Goal: Answer question/provide support: Answer question/provide support

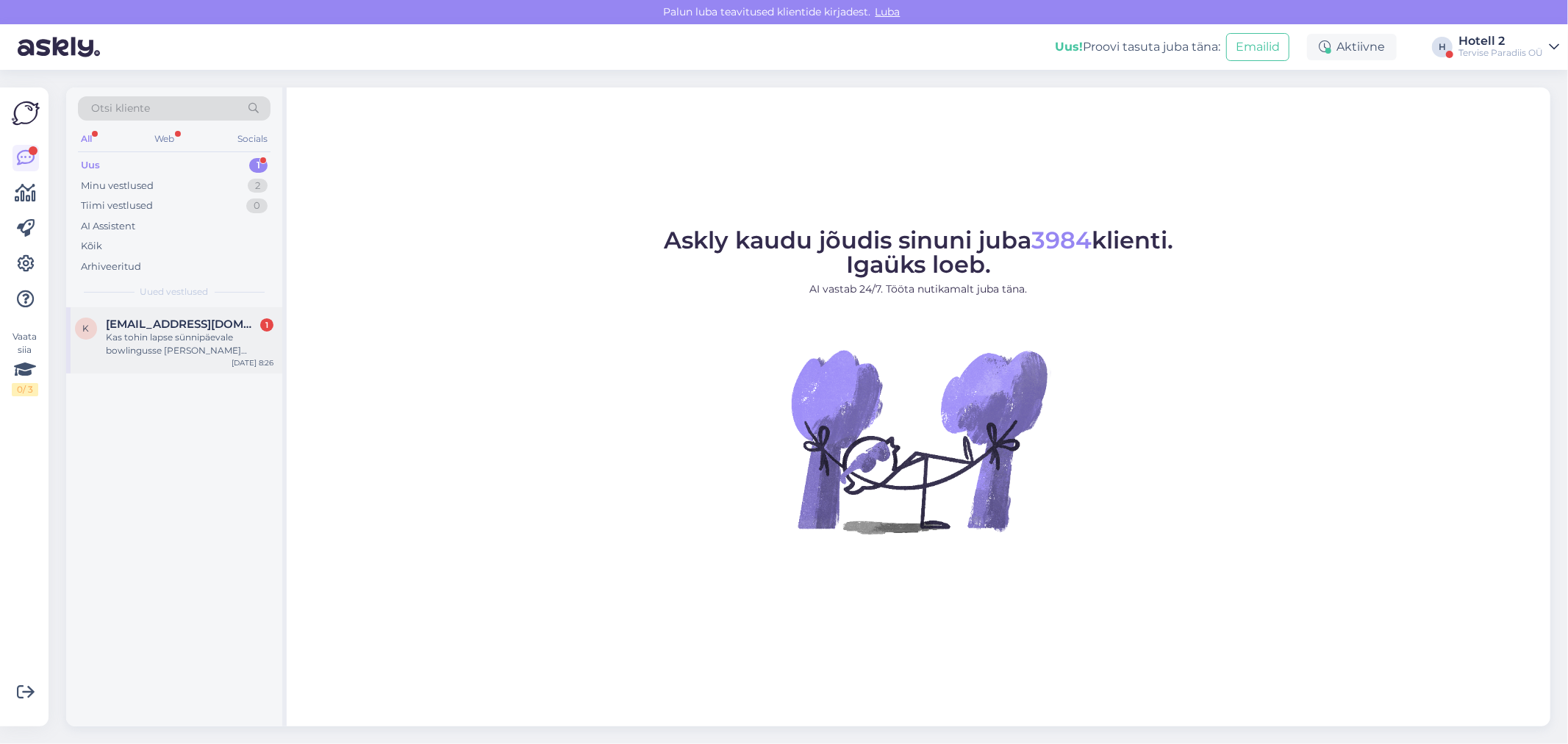
click at [145, 355] on div "Kas tohin lapse sünnipäevale bowlingusse [PERSON_NAME] [PERSON_NAME] magusa tor…" at bounding box center [190, 344] width 168 height 27
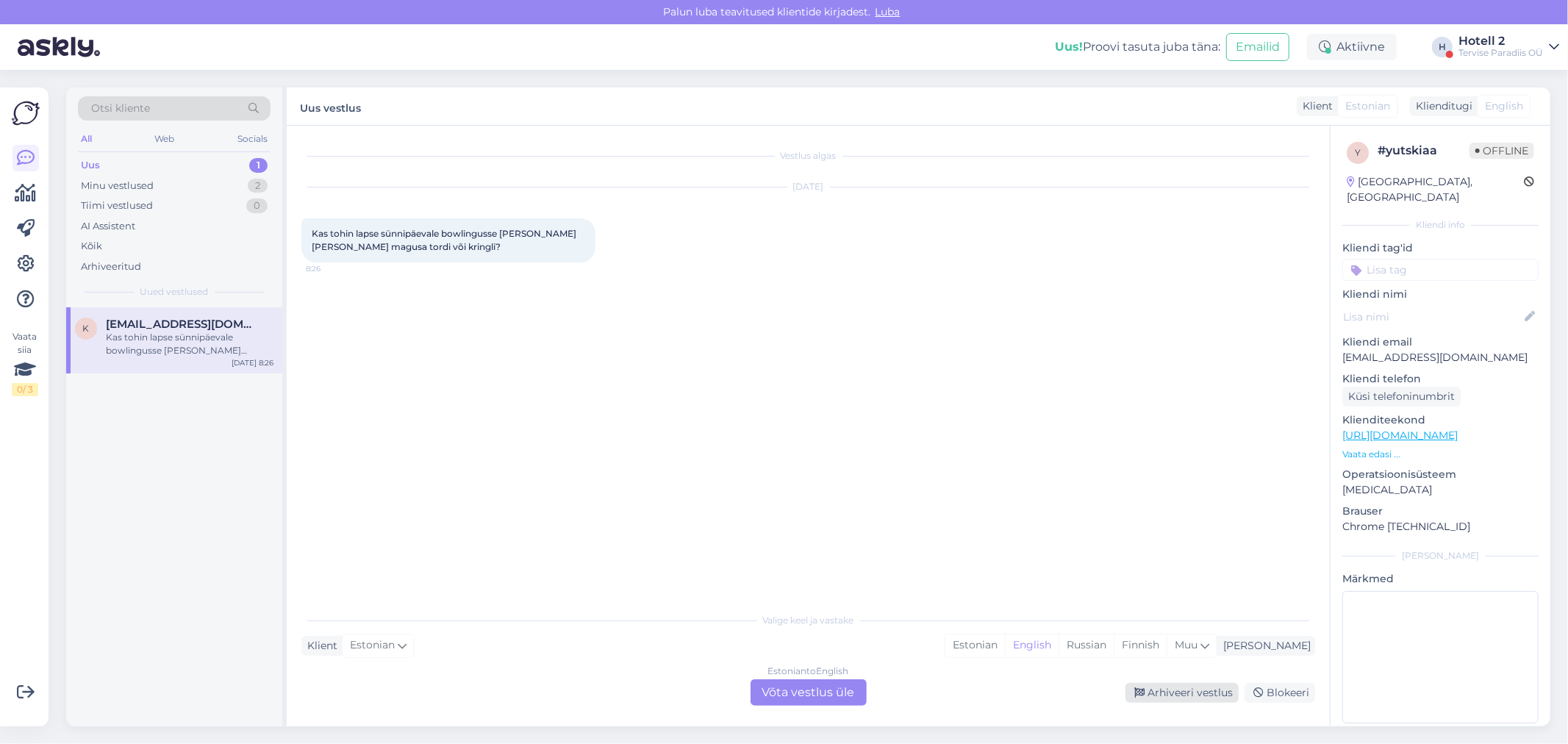
click at [1167, 693] on div "Arhiveeri vestlus" at bounding box center [1182, 693] width 114 height 20
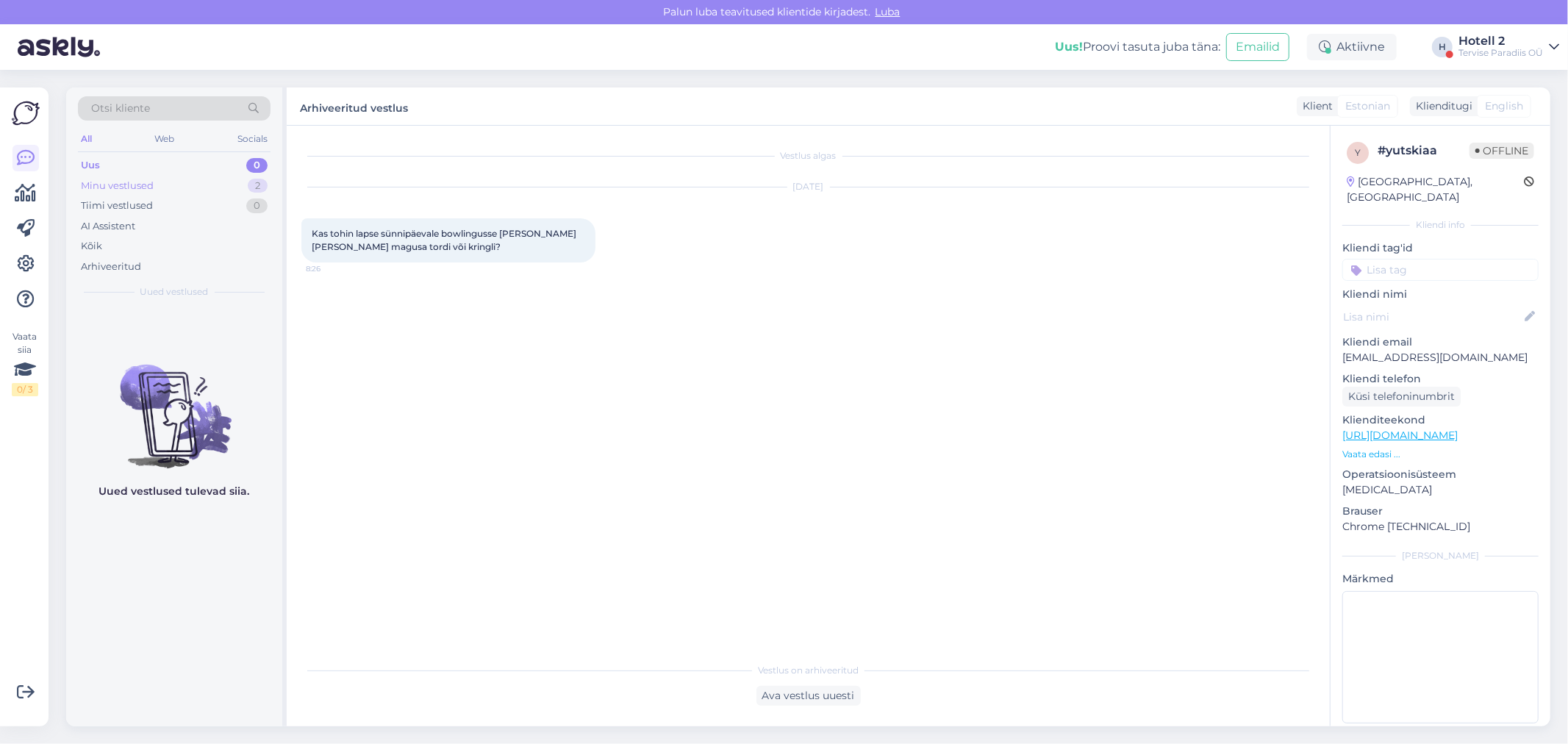
click at [196, 185] on div "Minu vestlused 2" at bounding box center [174, 185] width 193 height 21
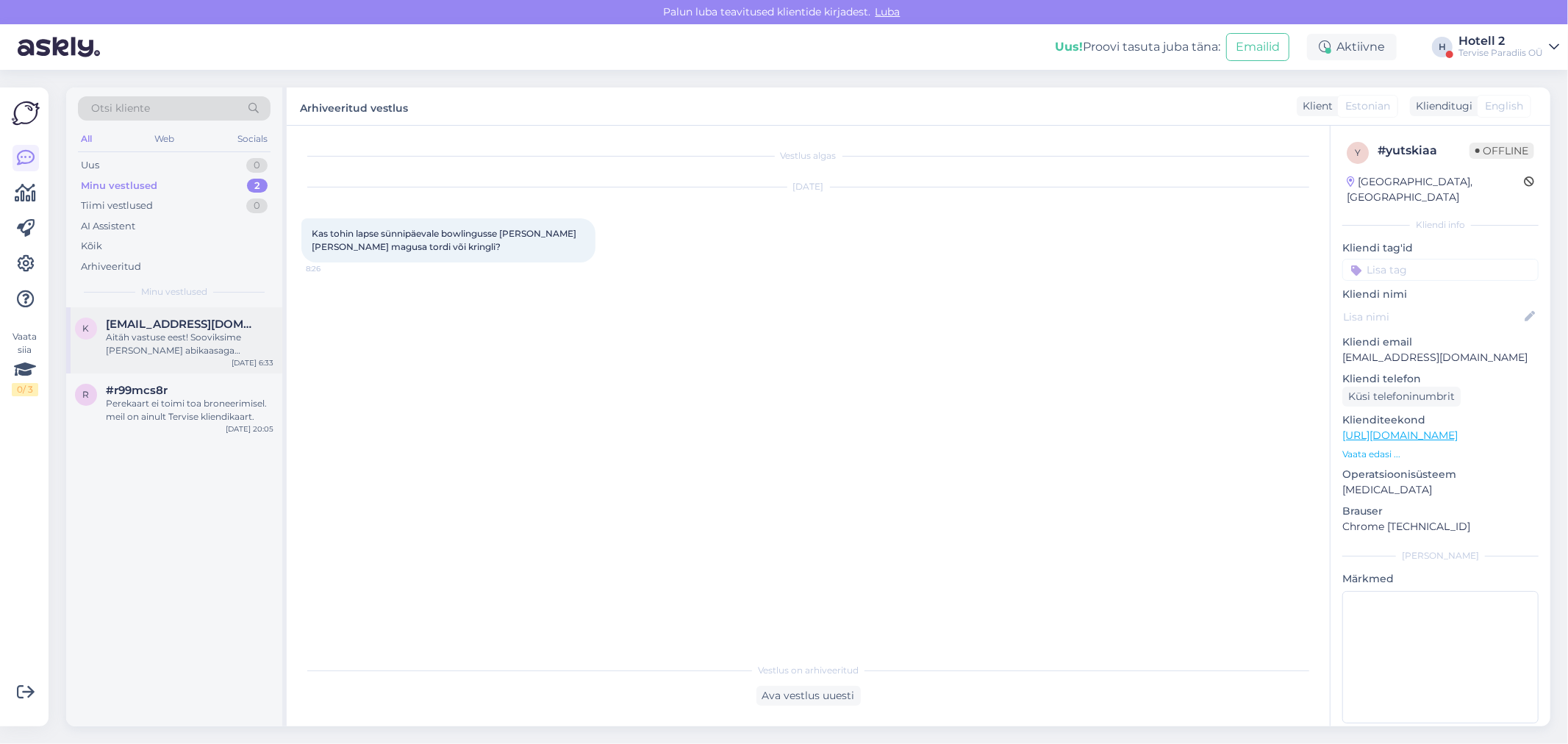
click at [224, 367] on div "k [EMAIL_ADDRESS][DOMAIN_NAME] Aitäh vastuse eest! Sooviksime [PERSON_NAME] abi…" at bounding box center [174, 340] width 216 height 66
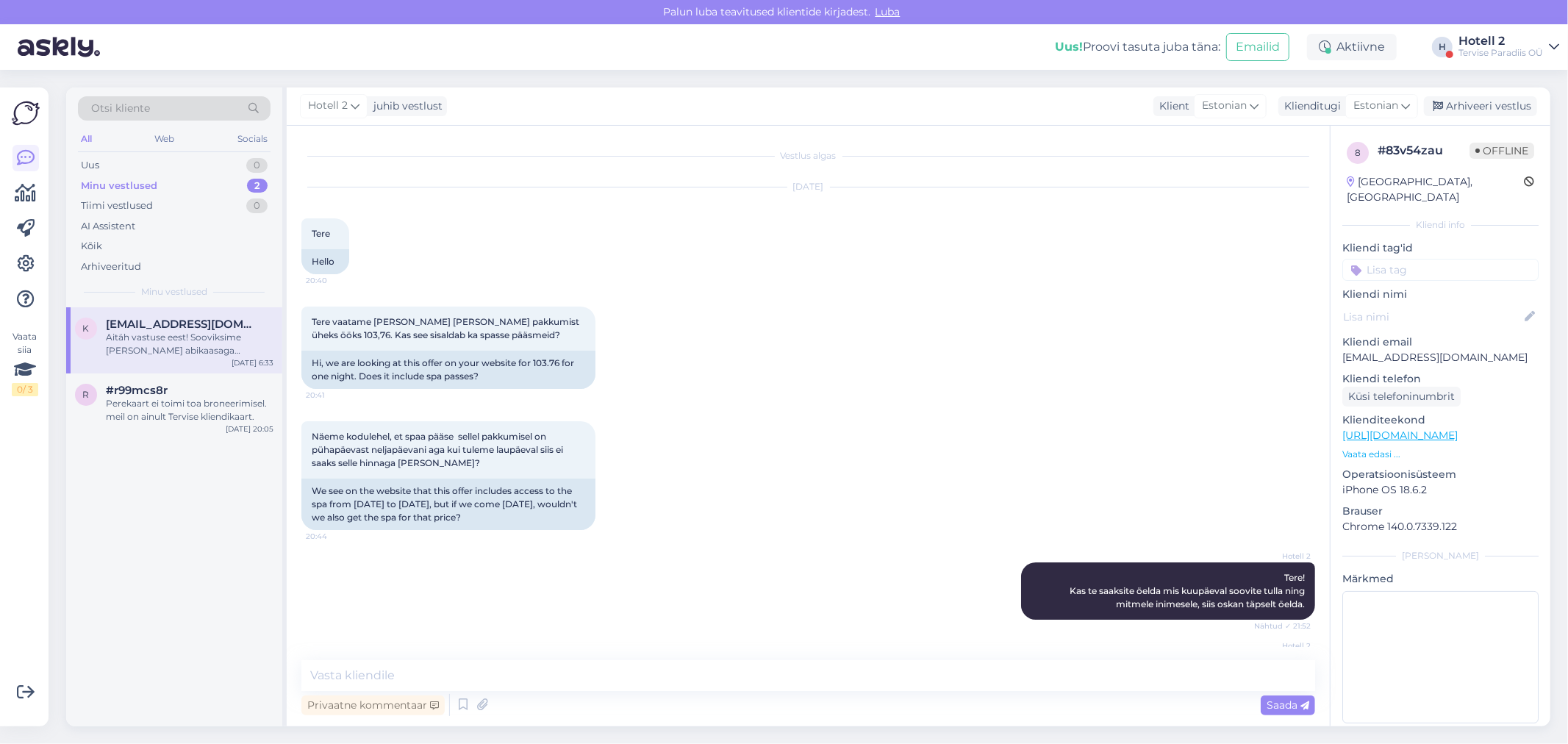
scroll to position [200, 0]
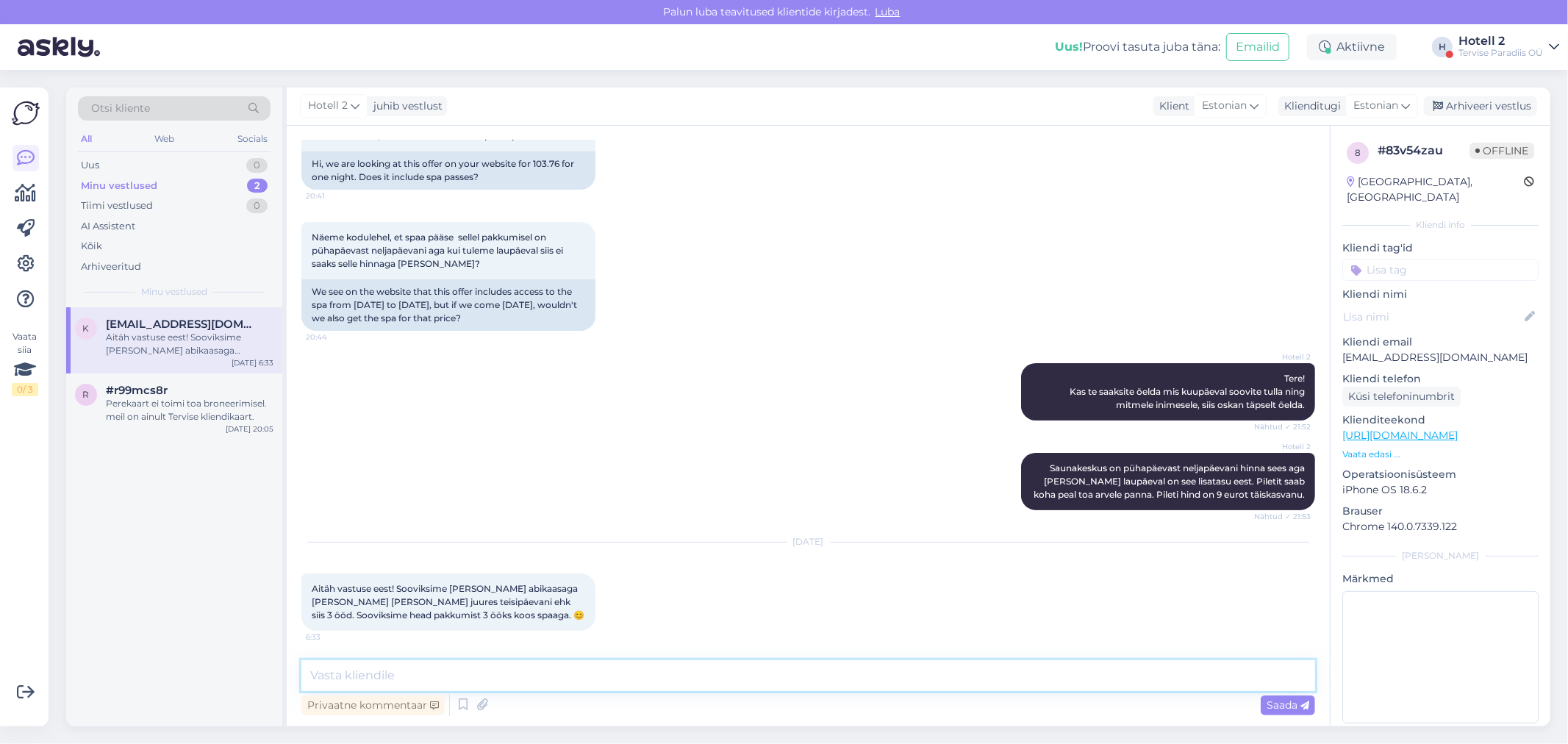
click at [357, 685] on textarea at bounding box center [809, 675] width 1014 height 31
type textarea "Tere! Palun esitage päring läbi e-maili"
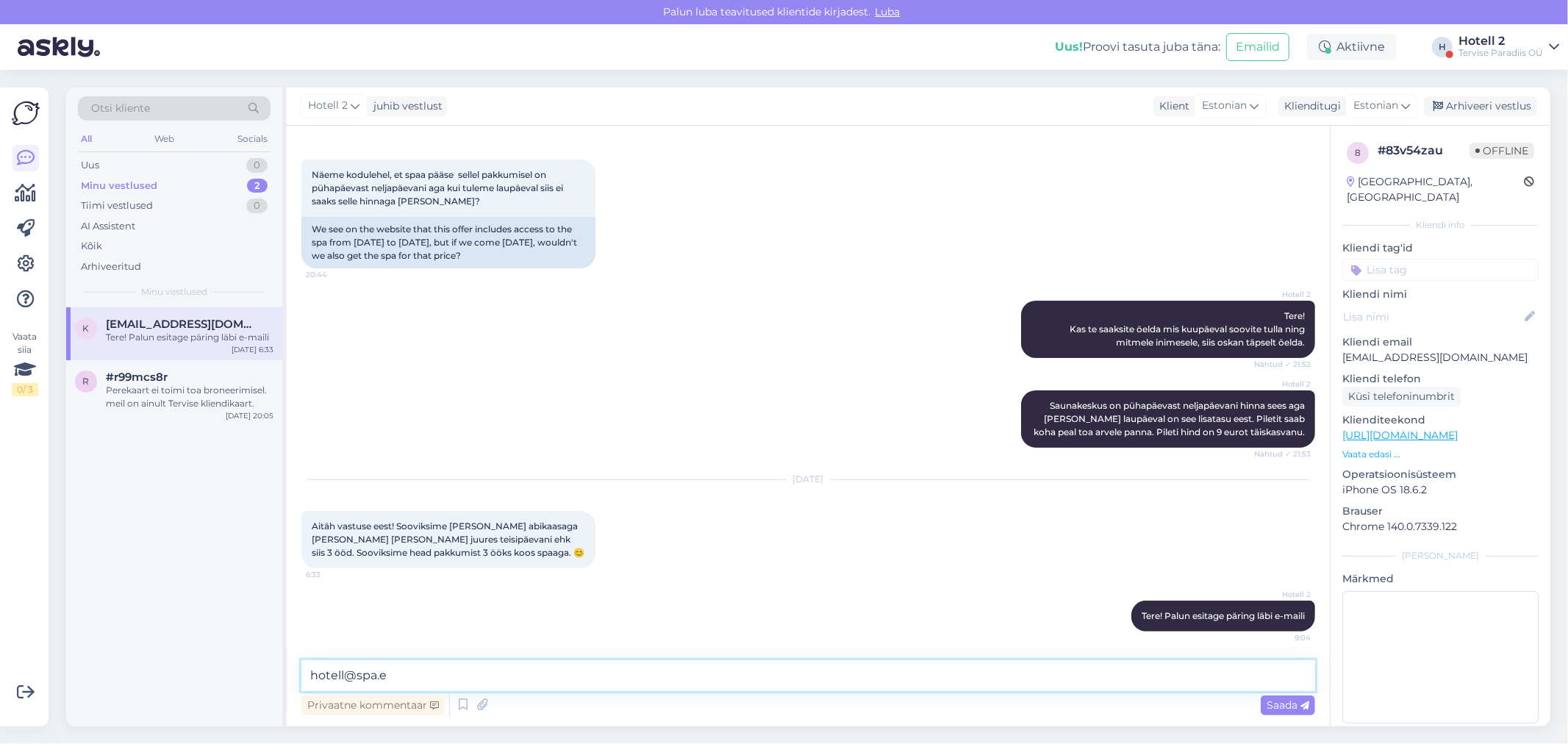
type textarea "[EMAIL_ADDRESS][DOMAIN_NAME]"
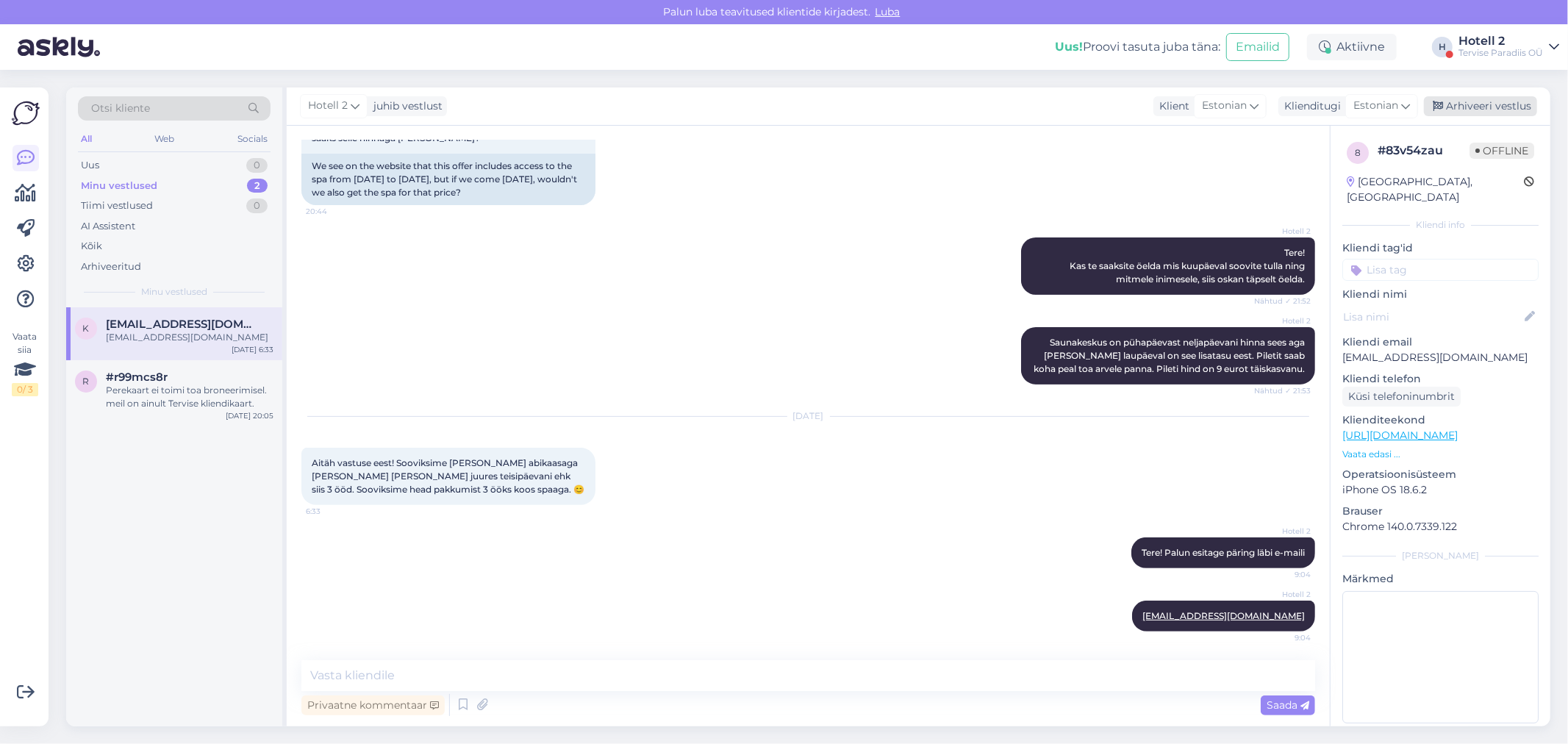
click at [1463, 101] on div "Arhiveeri vestlus" at bounding box center [1481, 106] width 114 height 20
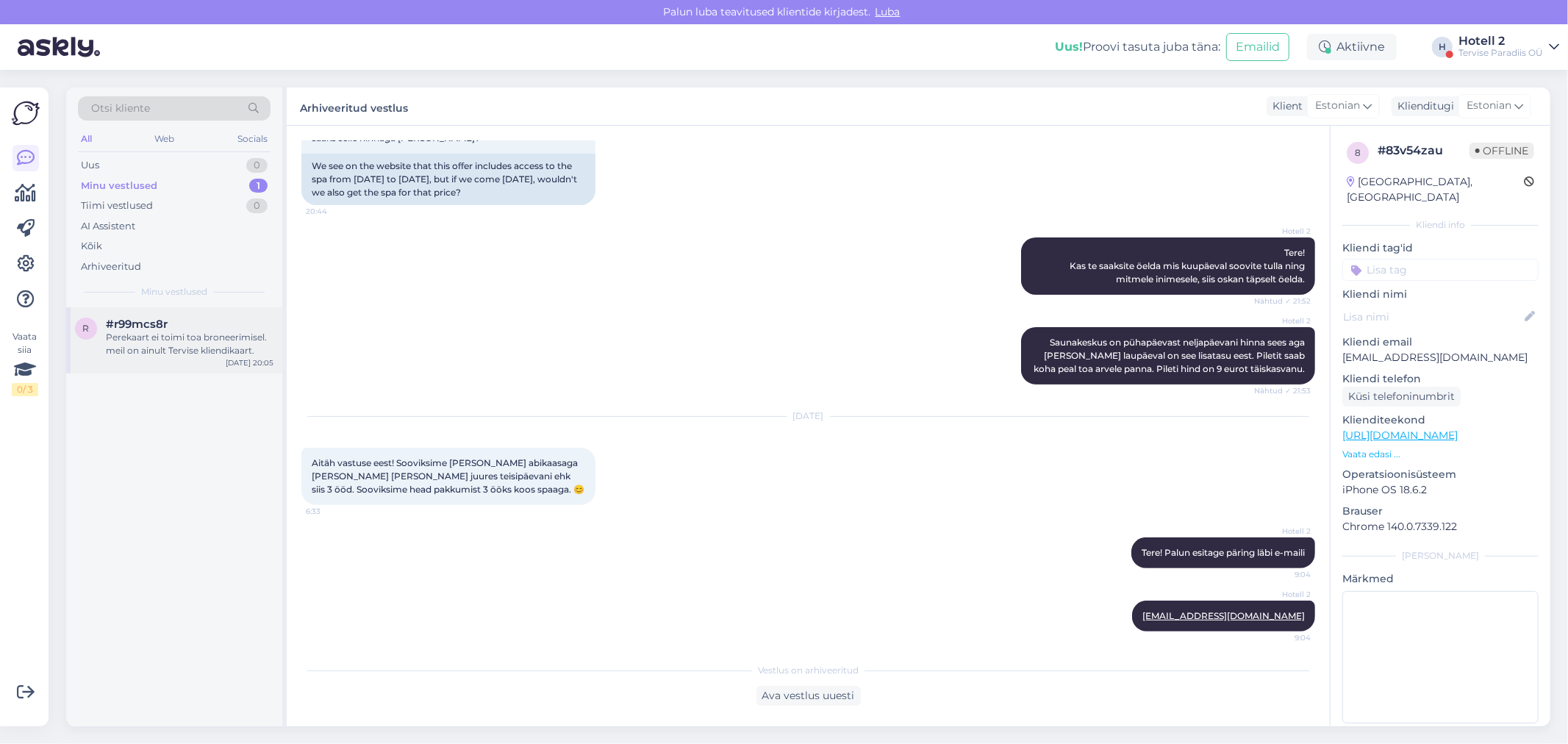
drag, startPoint x: 169, startPoint y: 344, endPoint x: 177, endPoint y: 343, distance: 8.1
click at [174, 344] on div "Perekaart ei toimi toa broneerimisel. meil on ainult Tervise kliendikaart." at bounding box center [190, 344] width 168 height 27
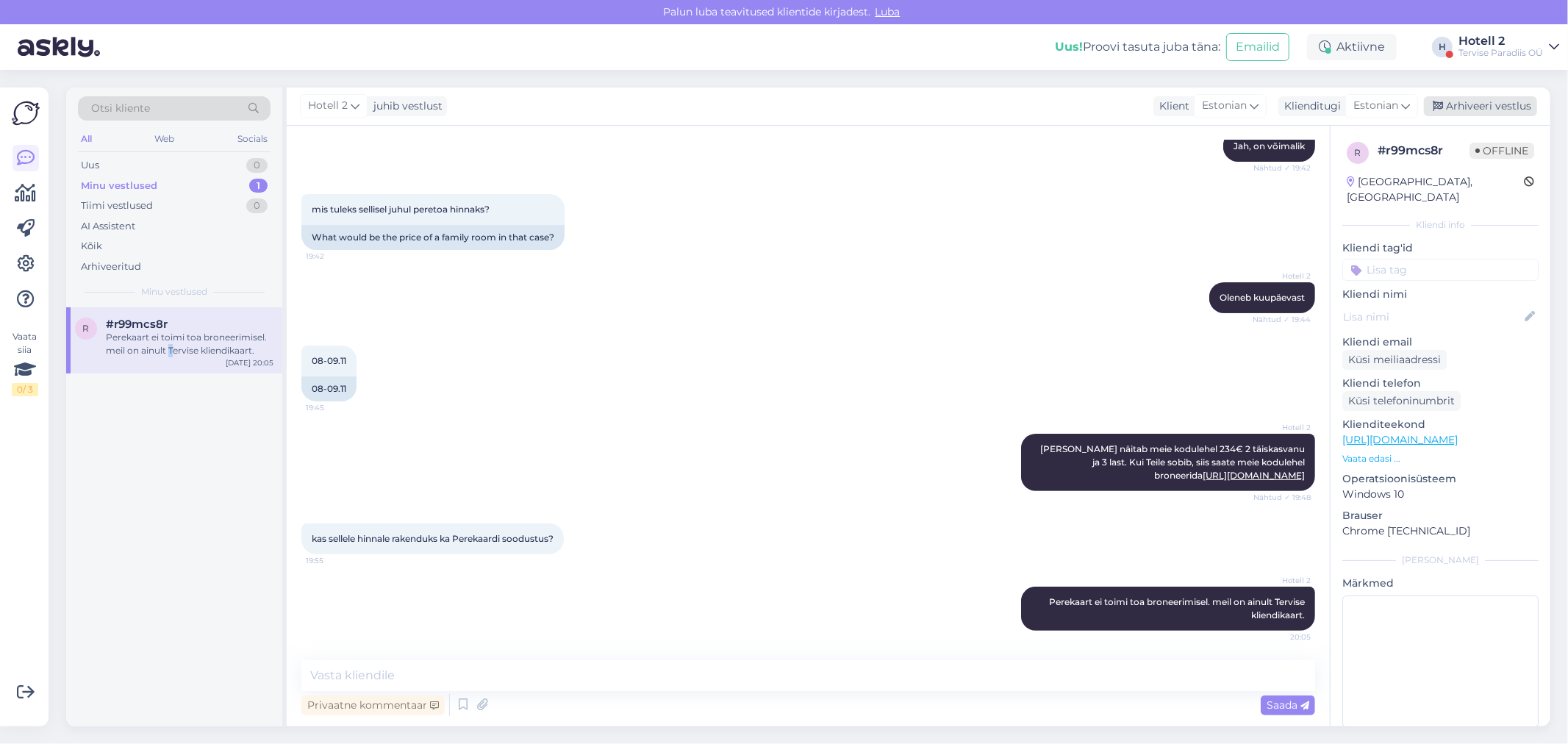
click at [1459, 108] on div "Arhiveeri vestlus" at bounding box center [1481, 106] width 114 height 20
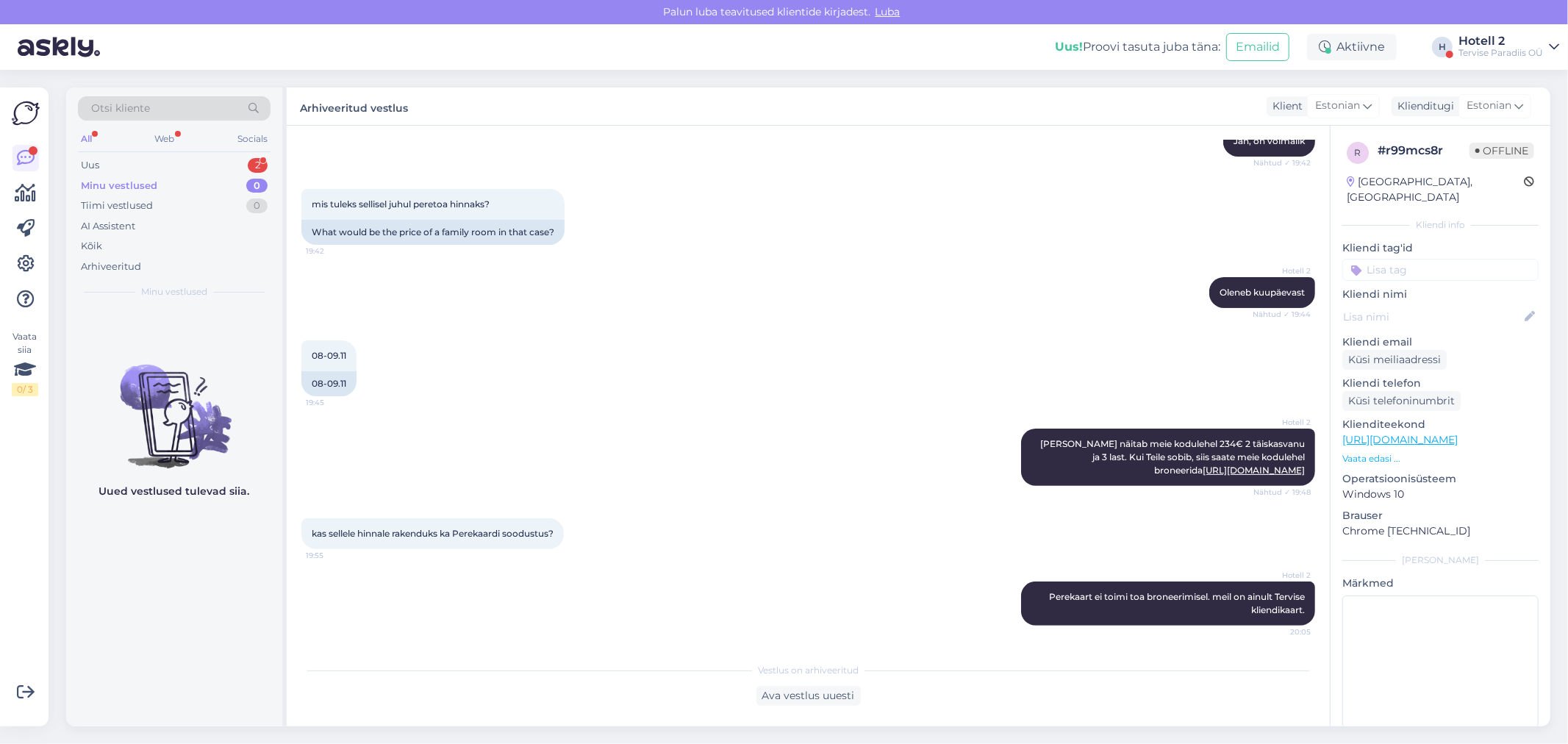
click at [216, 149] on div "All Web Socials" at bounding box center [174, 140] width 193 height 23
click at [217, 156] on div "Uus 2" at bounding box center [174, 165] width 193 height 21
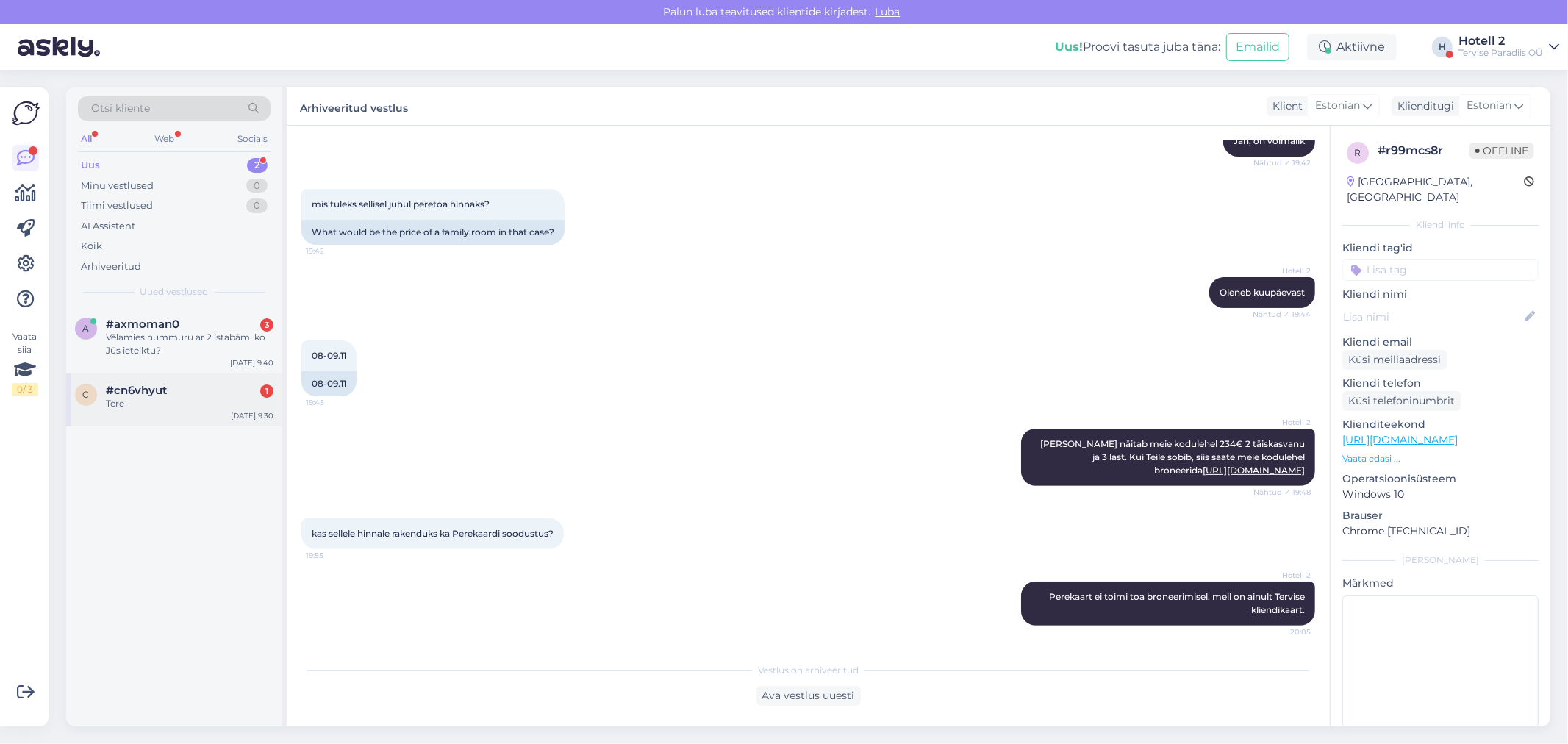
click at [233, 401] on div "Tere" at bounding box center [190, 403] width 168 height 13
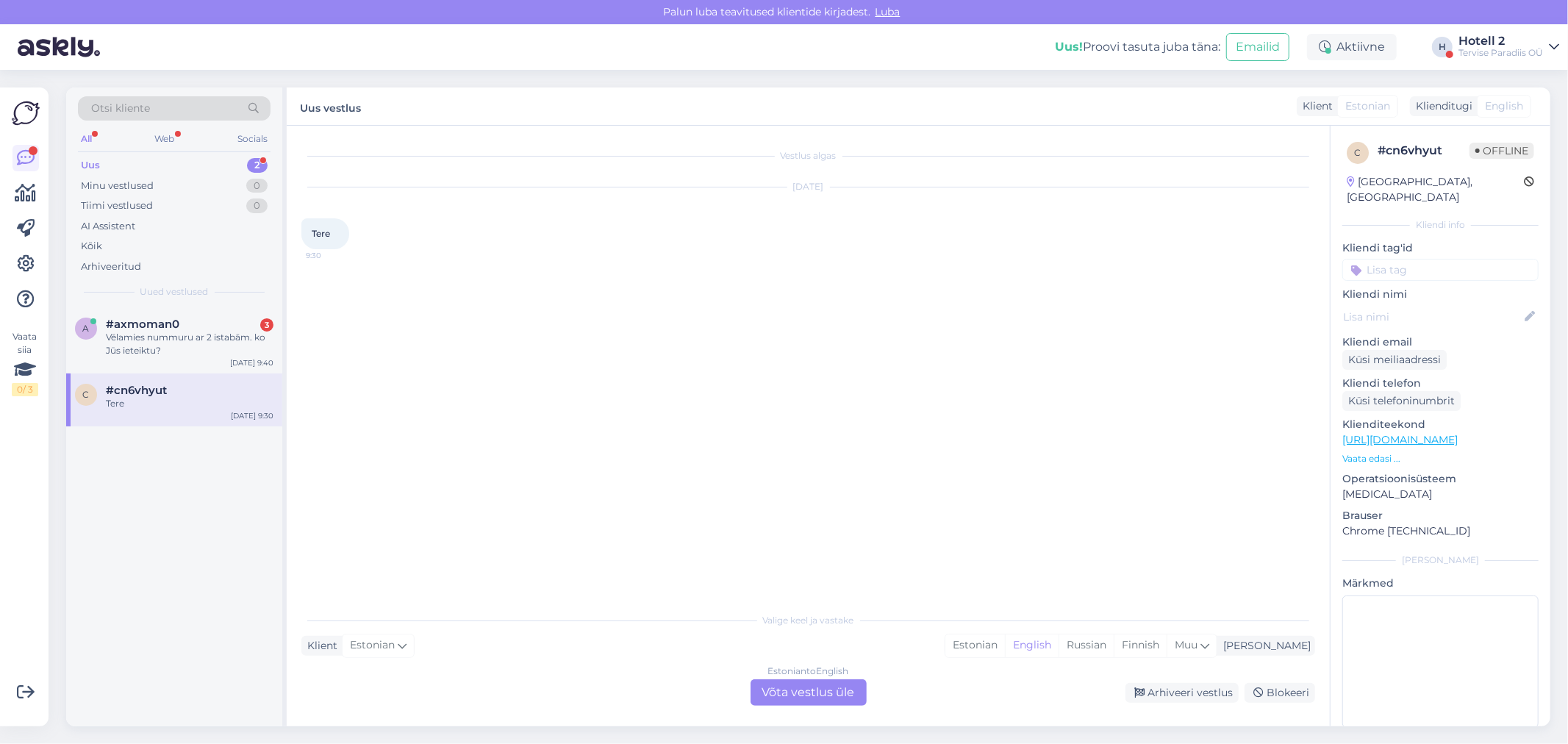
scroll to position [0, 0]
click at [1005, 648] on div "Estonian" at bounding box center [975, 645] width 59 height 22
click at [839, 690] on div "Estonian to Estonian Võta vestlus üle" at bounding box center [809, 692] width 116 height 27
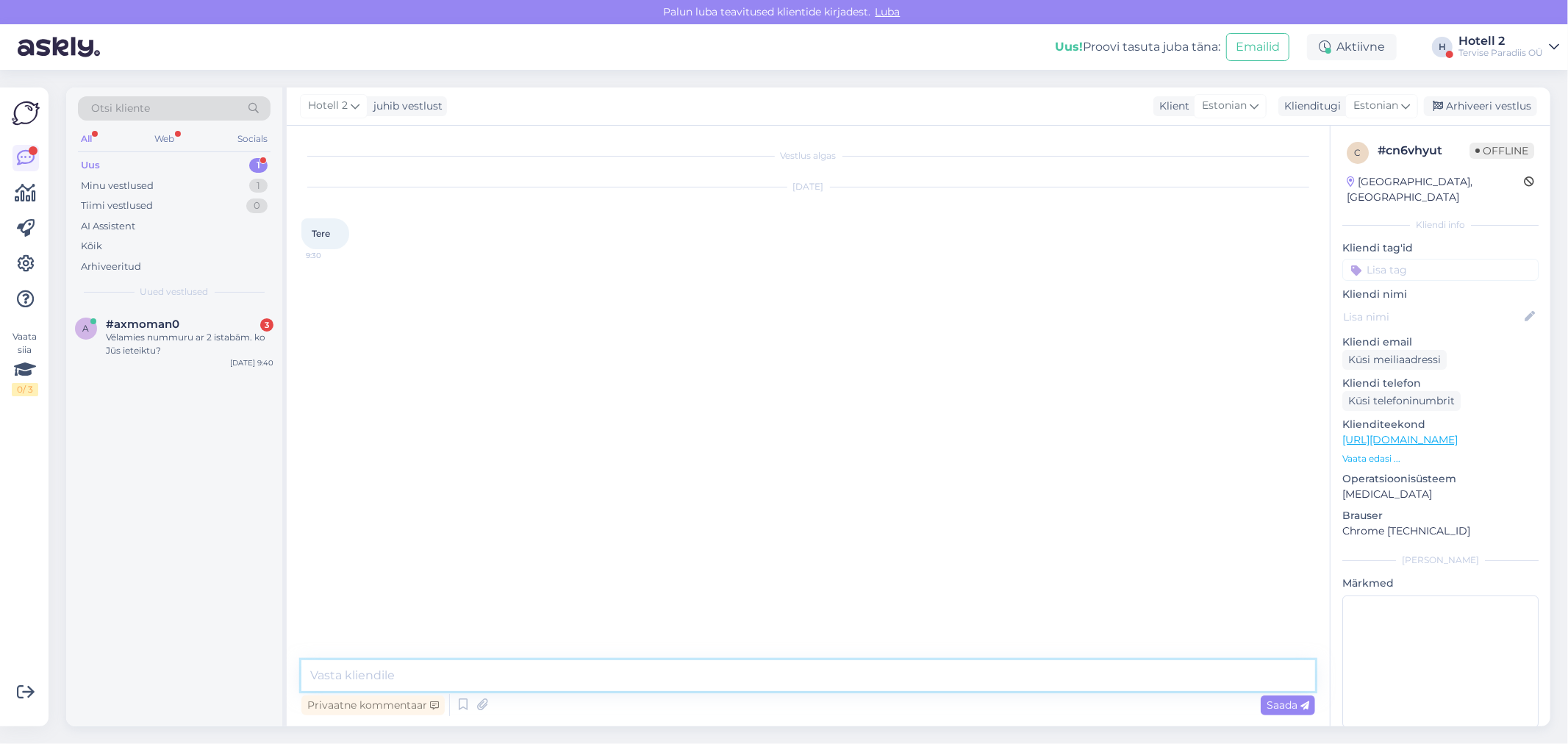
click at [482, 677] on textarea at bounding box center [809, 675] width 1014 height 31
type textarea "Tere"
click at [176, 348] on div "Vēlamies nummuru ar 2 istabām. ko Jūs ieteiktu?" at bounding box center [190, 344] width 168 height 27
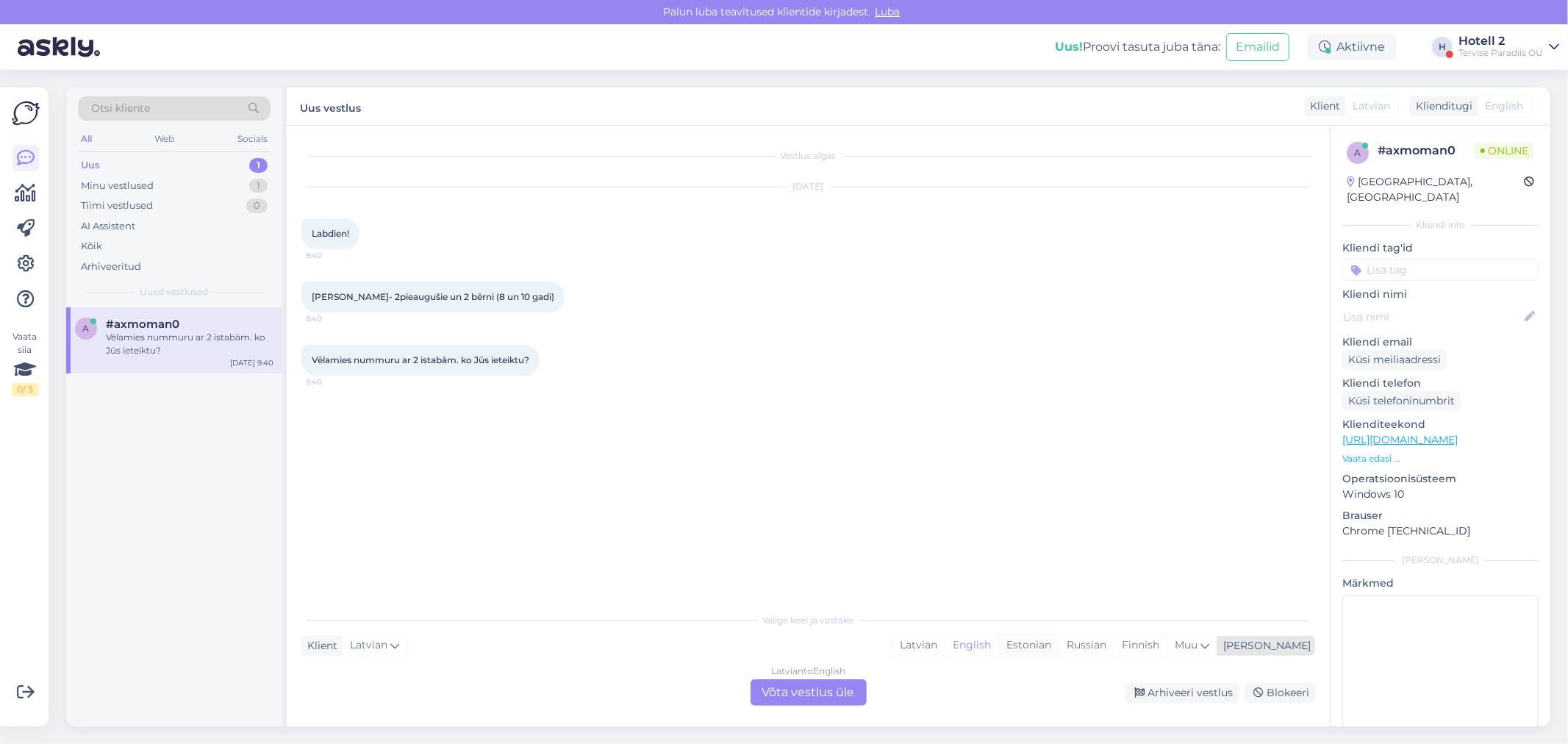
click at [1058, 649] on div "Estonian" at bounding box center [1028, 645] width 60 height 22
click at [839, 689] on div "Latvian to Estonian Võta vestlus üle" at bounding box center [809, 692] width 116 height 27
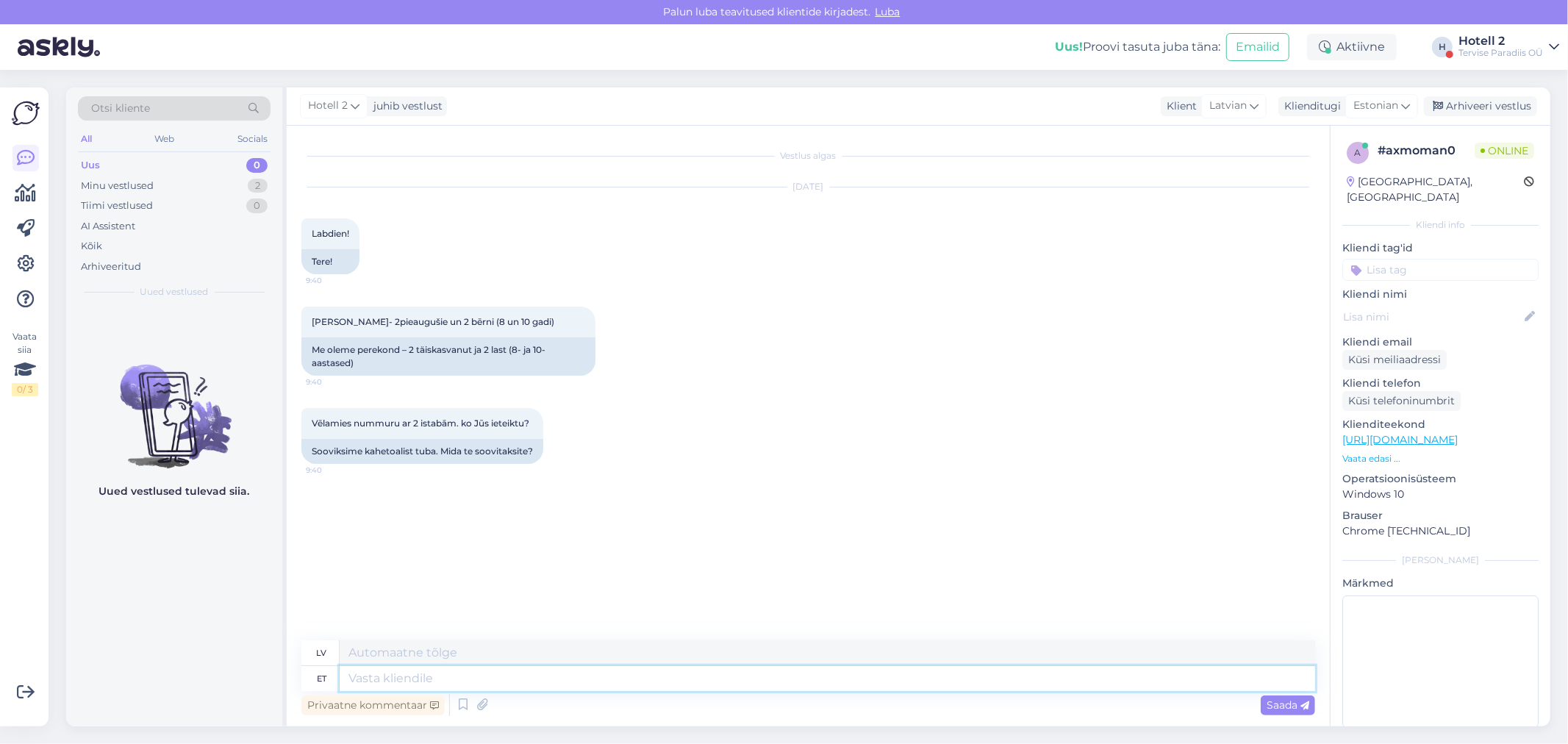
click at [350, 682] on textarea at bounding box center [828, 678] width 976 height 25
type textarea "Tw"
type textarea "T"
type textarea "Tere"
type textarea "Sveiki"
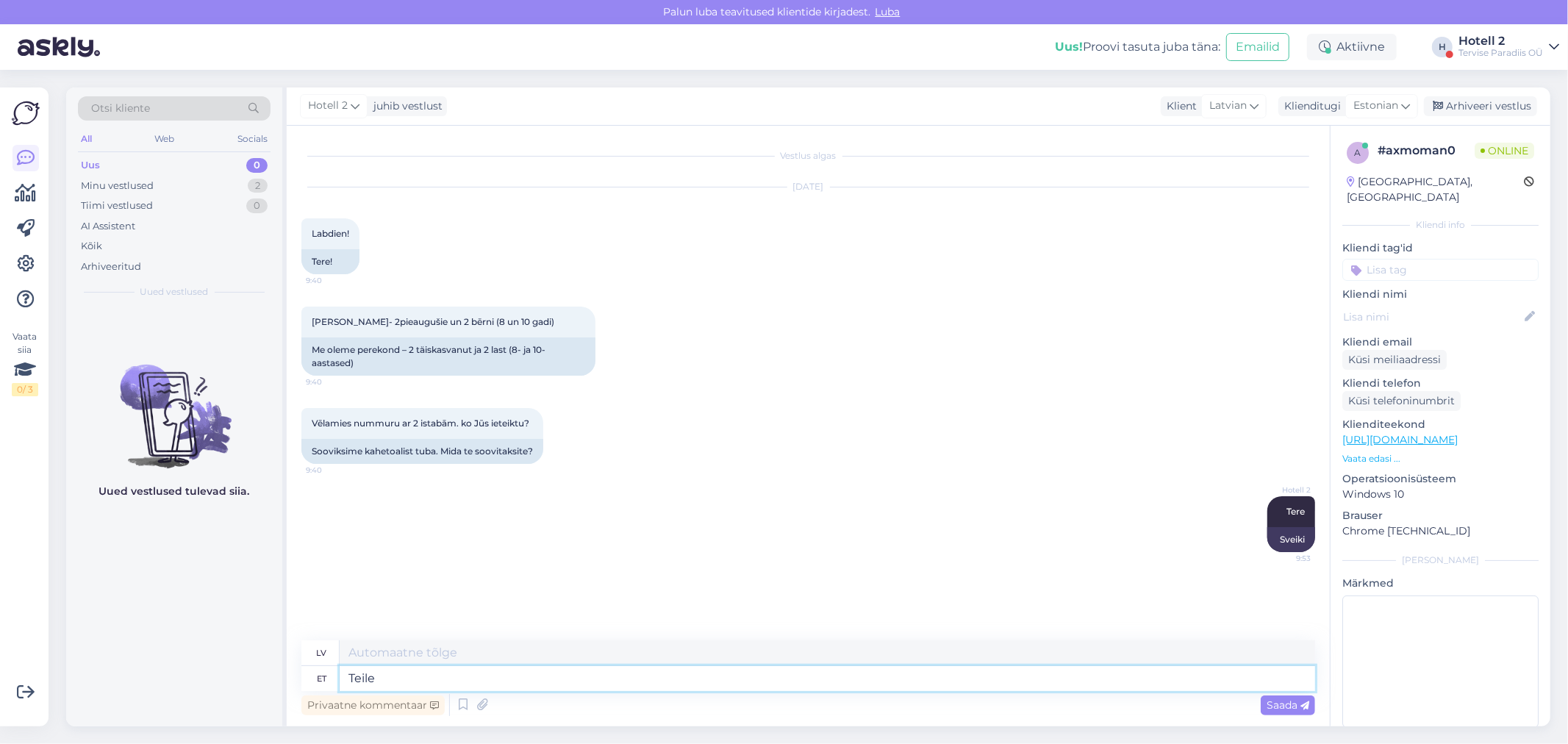
type textarea "Teile"
type textarea "Jums"
type textarea "Teile sobiks"
type textarea "Tev piestāvētu"
type textarea "Teile sobiks hästi pe"
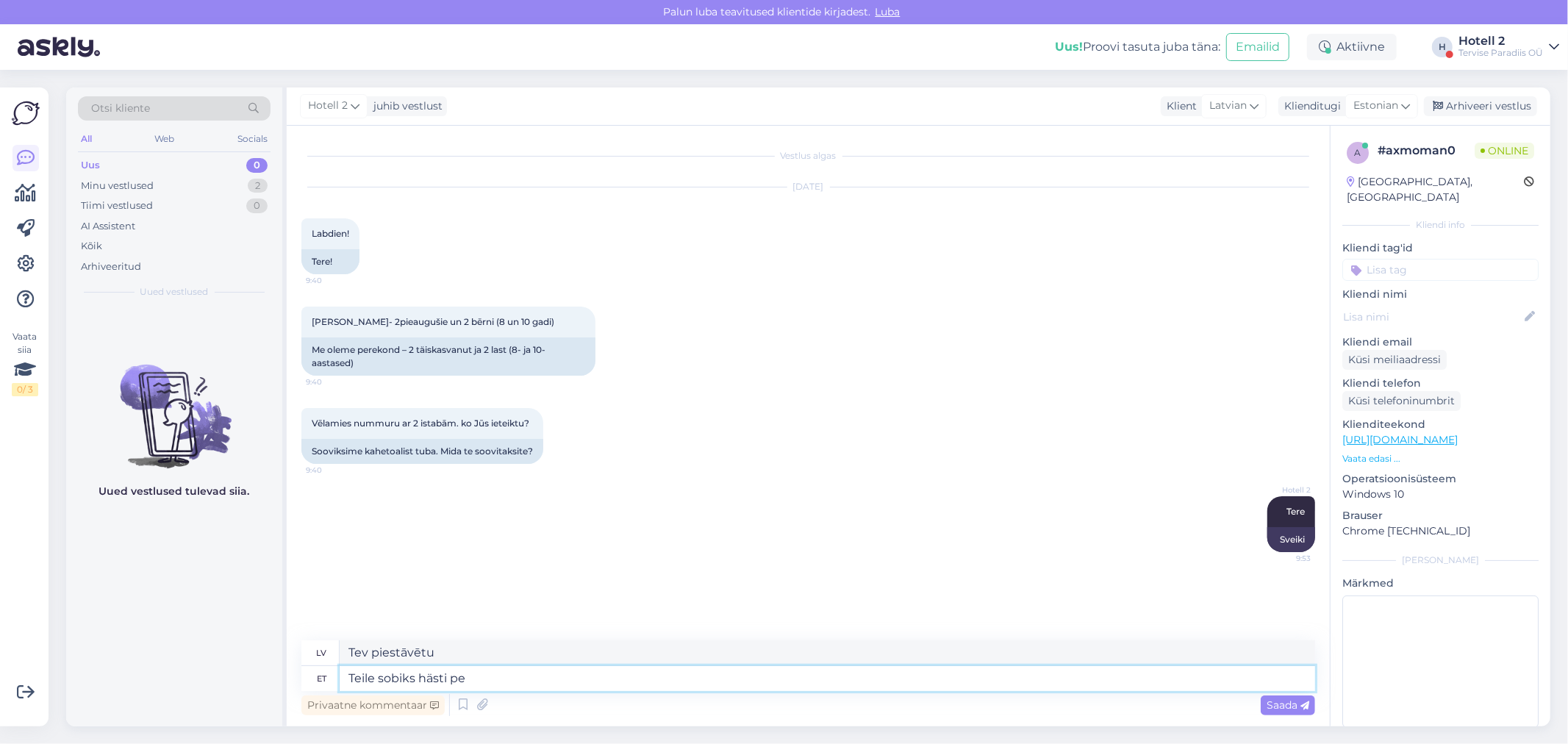
type textarea "Tas tev labi piestāvētu."
type textarea "Teile sobiks hästi peretuba."
type textarea "Ģimenes istaba jums būtu piemērota."
type textarea "Teile sobiks hästi peretuba. Seal hi"
type textarea "Ģimenes istaba jums būtu piemērota. Tur"
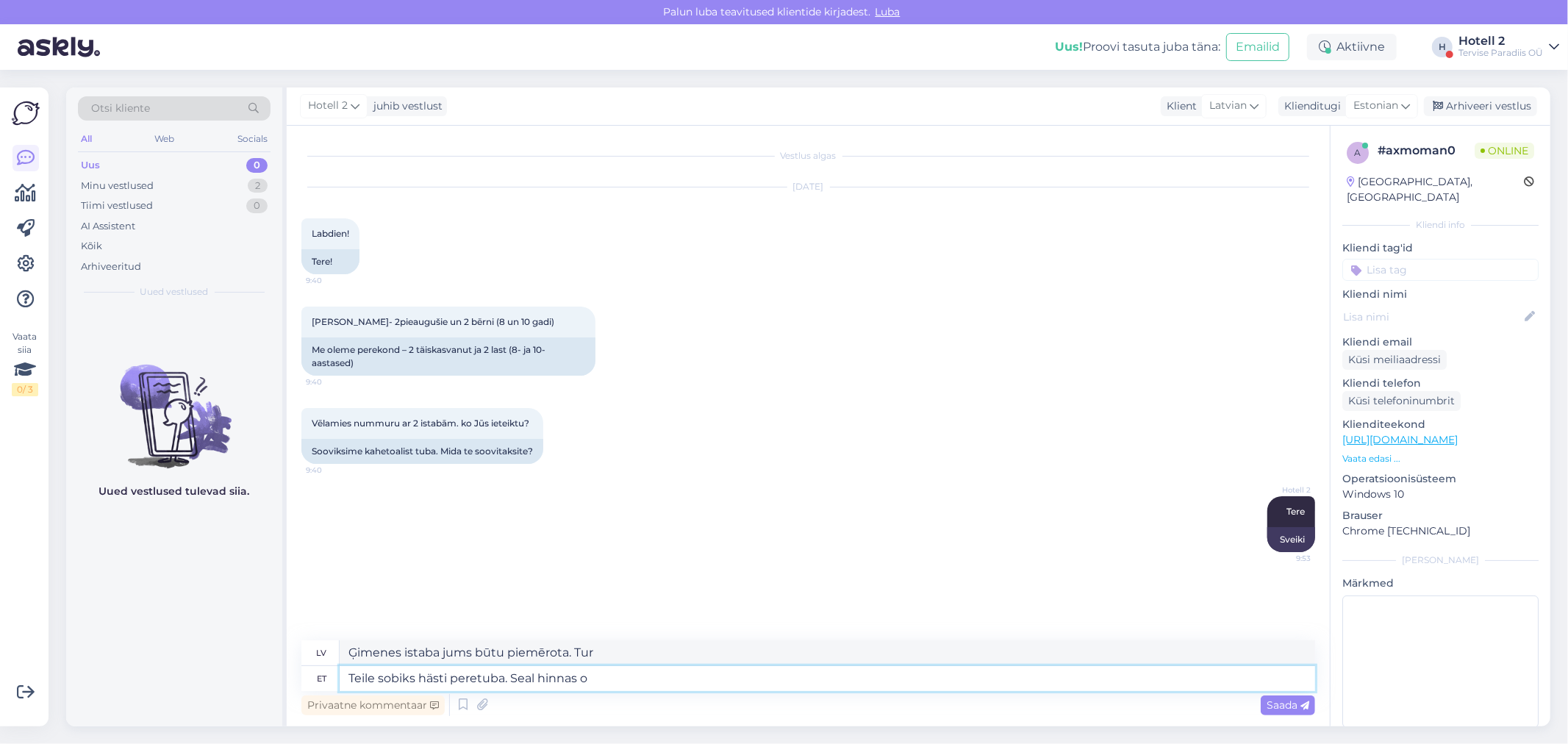
type textarea "Teile sobiks hästi peretuba. Seal hinnas on"
type textarea "Ģimenes numurs jums būtu piemērots. Tam ir sava cena."
type textarea "Teile sobiks hästi peretuba. Seal hinnas on"
type textarea "Ģimenes numurs jums būtu piemērots. Cenā iekļauts"
type textarea "Teile sobiks hästi peretuba. Seal hinnas on 2 t"
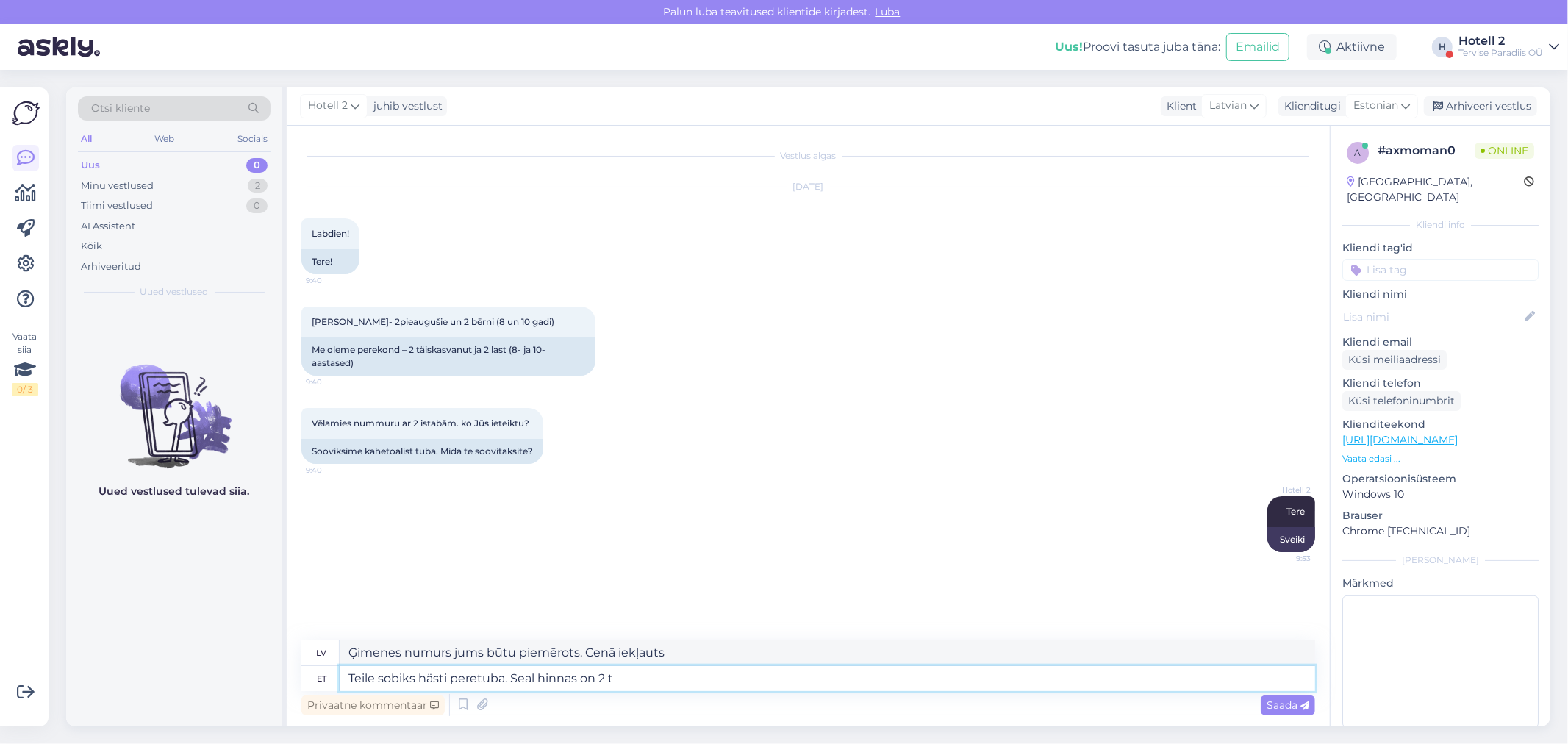
type textarea "Ģimenes numurs jums būtu piemērots. Cenā ietilpst 2."
type textarea "Teile sobiks hästi peretuba. Seal hinnas on 2 täiskasvanut ja"
type textarea "Ģimenes numurs būtu laba izvēle. Cenā ir iekļauta 2 pieaugušo izmitināšana."
type textarea "Teile sobiks hästi peretuba. Seal hinnas on 2 täiskasvanut ja 2"
type textarea "Ģimenes numurs jums būtu piemērots. Cenā ir iekļauti 2 pieaugušie un"
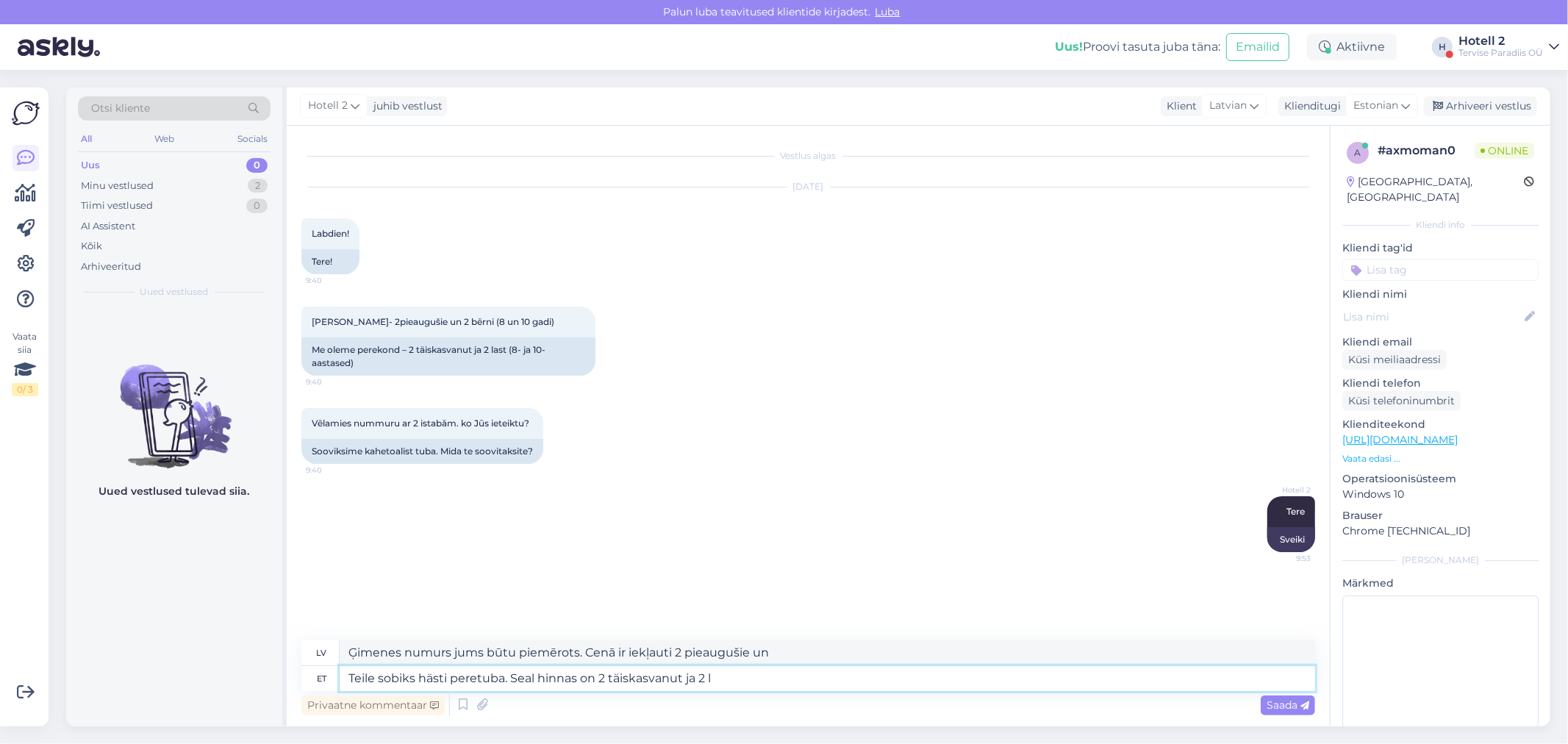
type textarea "Teile sobiks hästi peretuba. Seal hinnas on 2 täiskasvanut ja 2 la"
type textarea "Ģimenes numurs būtu laba izvēle. Cenā ir iekļauta izmitināšana 2 pieaugušajiem …"
type textarea "Teile sobiks hästi peretuba. Seal hinnas on 2 täiskasvanut ja 2 last vanuses"
type textarea "Ģimenes numurs būtu laba izvēle. Cenā ietilpst 2 pieaugušie un 2 bērni vecumā no"
type textarea "Teile sobiks hästi peretuba. Seal hinnas on 2 täiskasvanut ja 2 last vanuses 3-…"
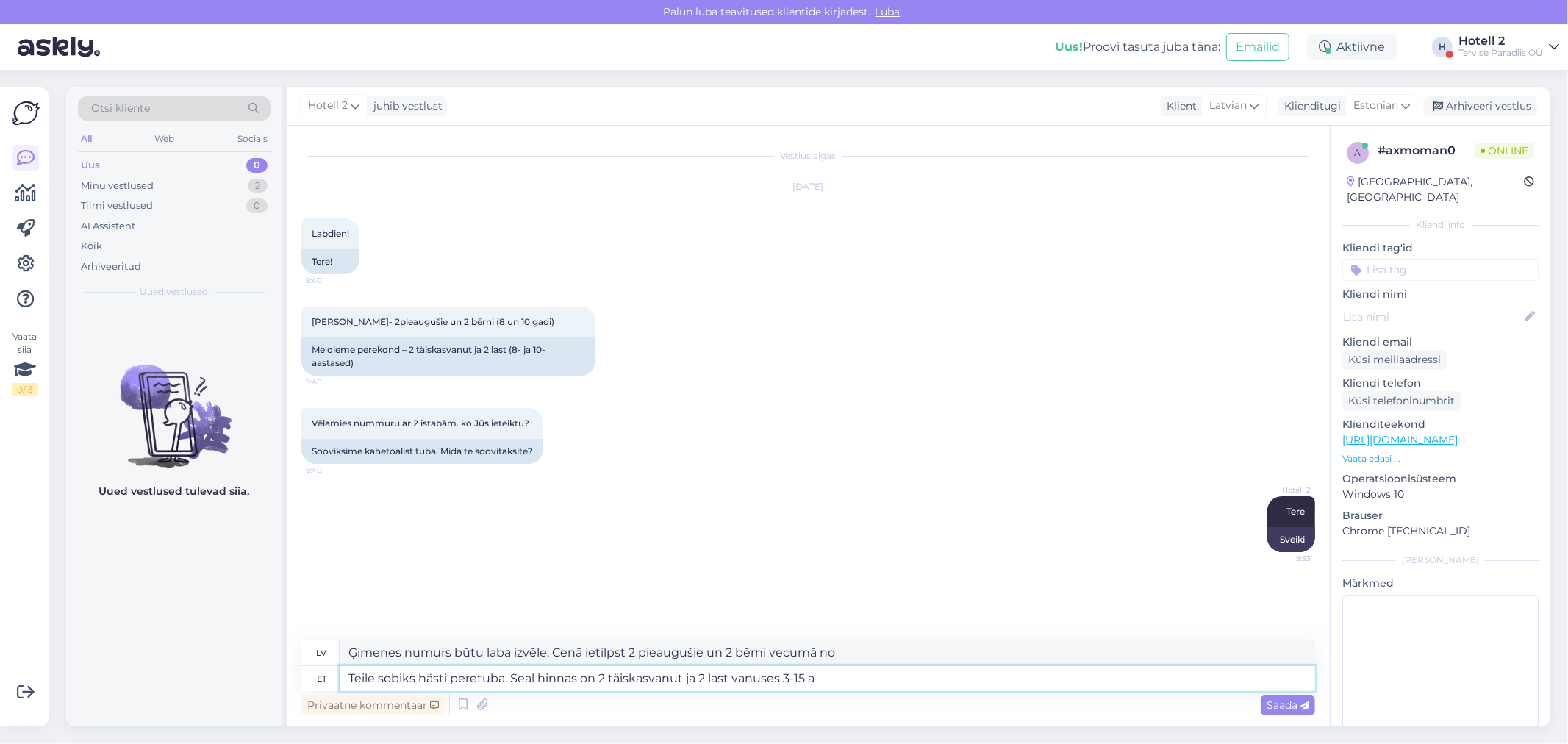
type textarea "Ģimenes numurs būtu laba izvēle. Cenā ir iekļauta 2 pieaugušo un 2 [PERSON_NAME…"
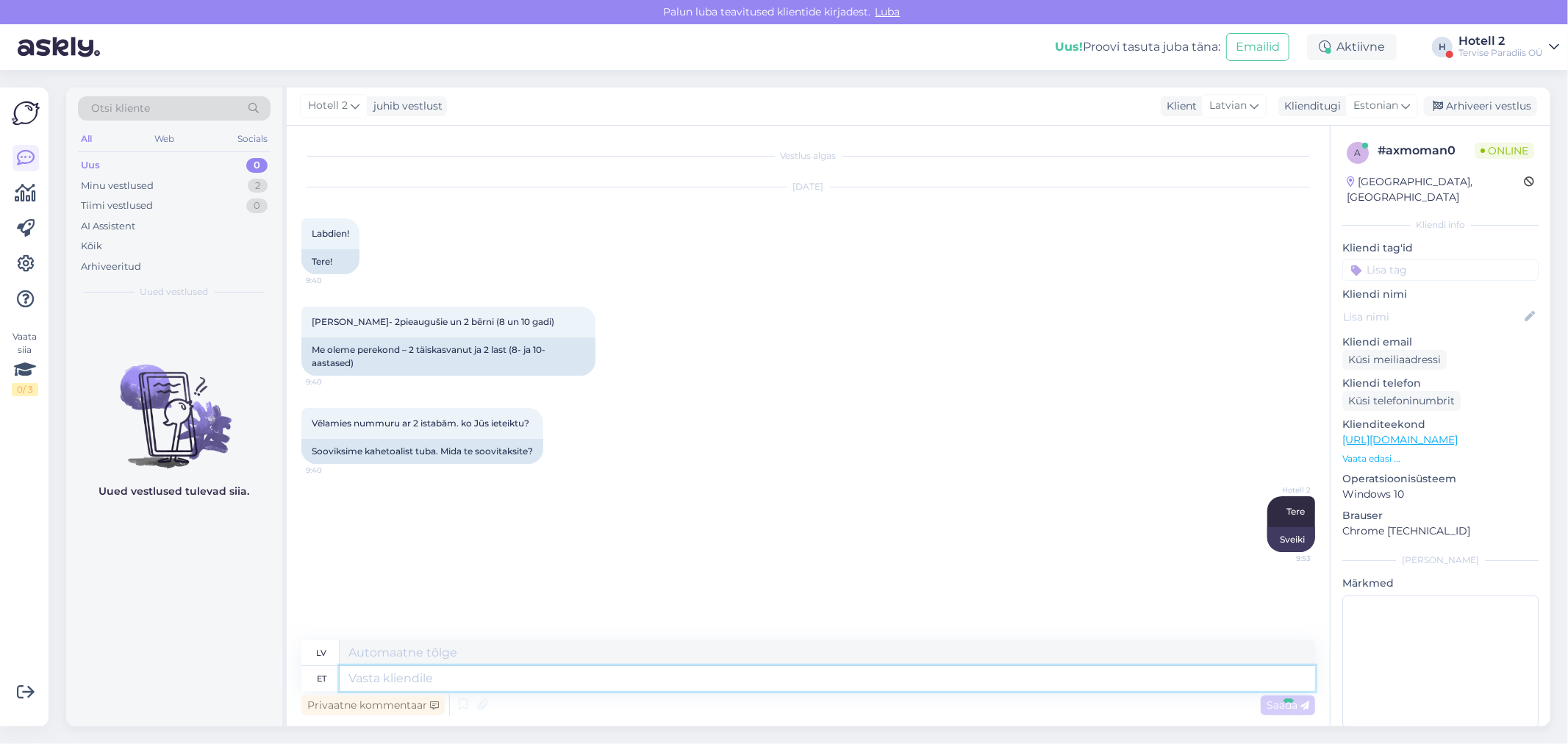
scroll to position [68, 0]
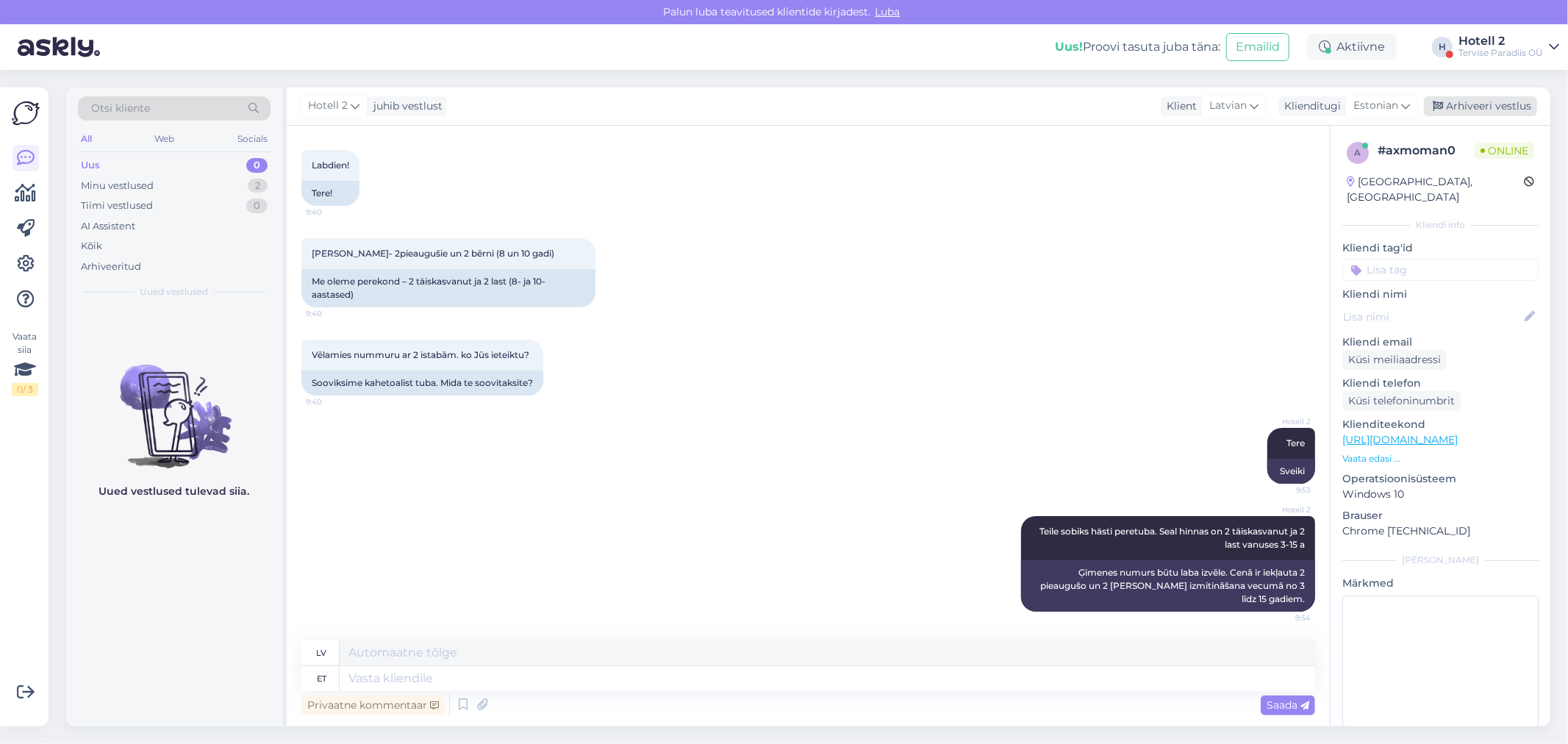
click at [1511, 107] on div "Arhiveeri vestlus" at bounding box center [1481, 106] width 114 height 20
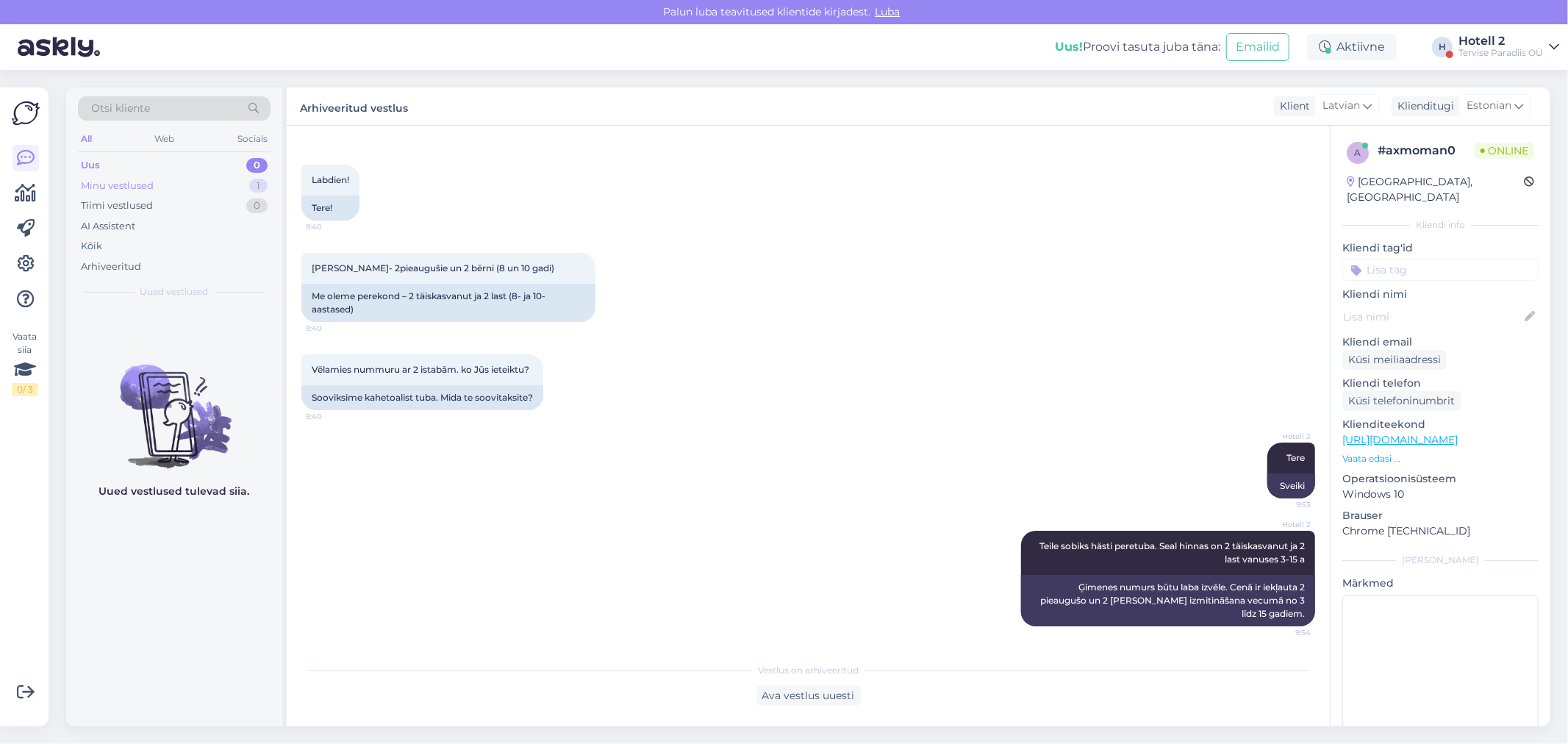
click at [241, 182] on div "Minu vestlused 1" at bounding box center [174, 185] width 193 height 21
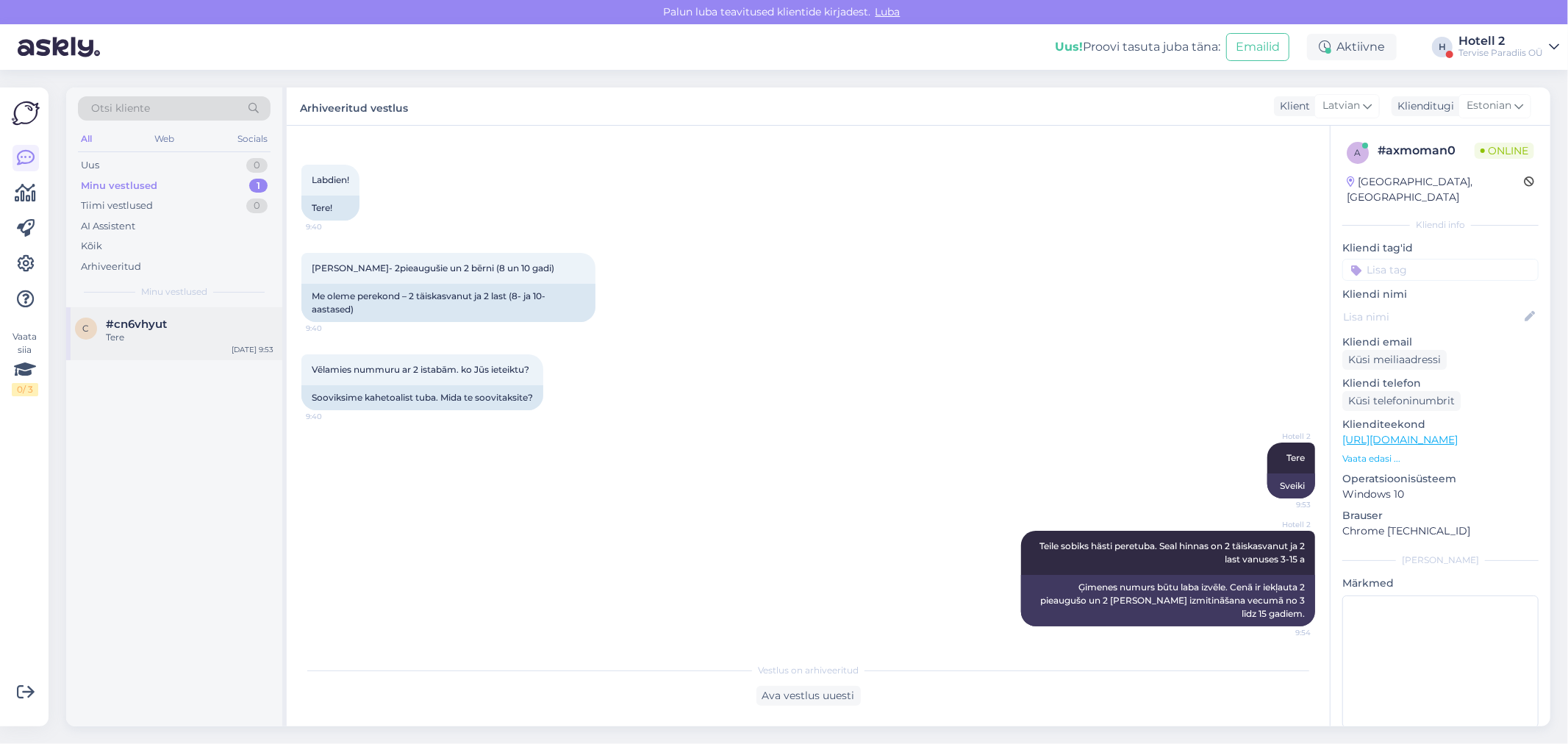
click at [156, 324] on span "#cn6vhyut" at bounding box center [136, 324] width 61 height 13
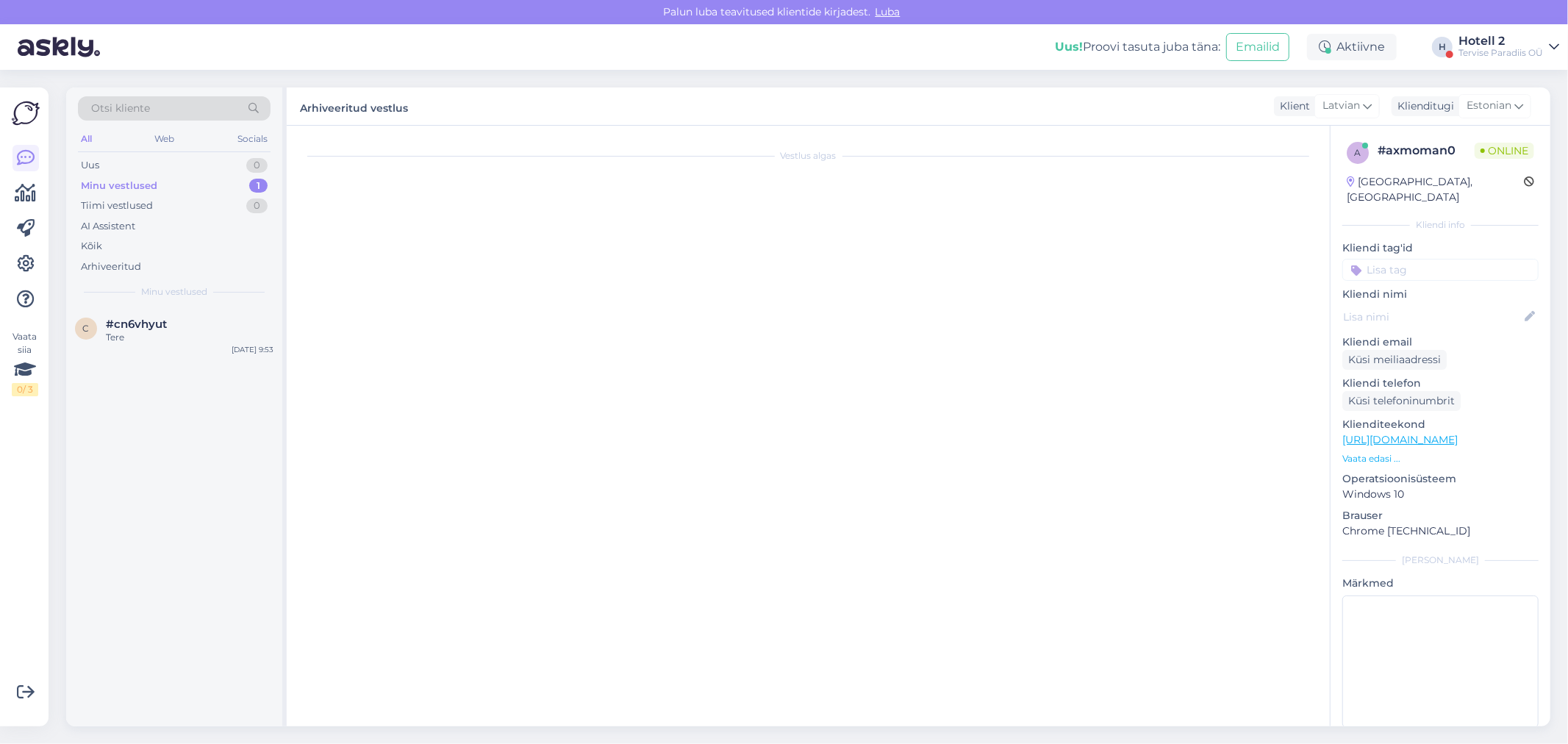
scroll to position [0, 0]
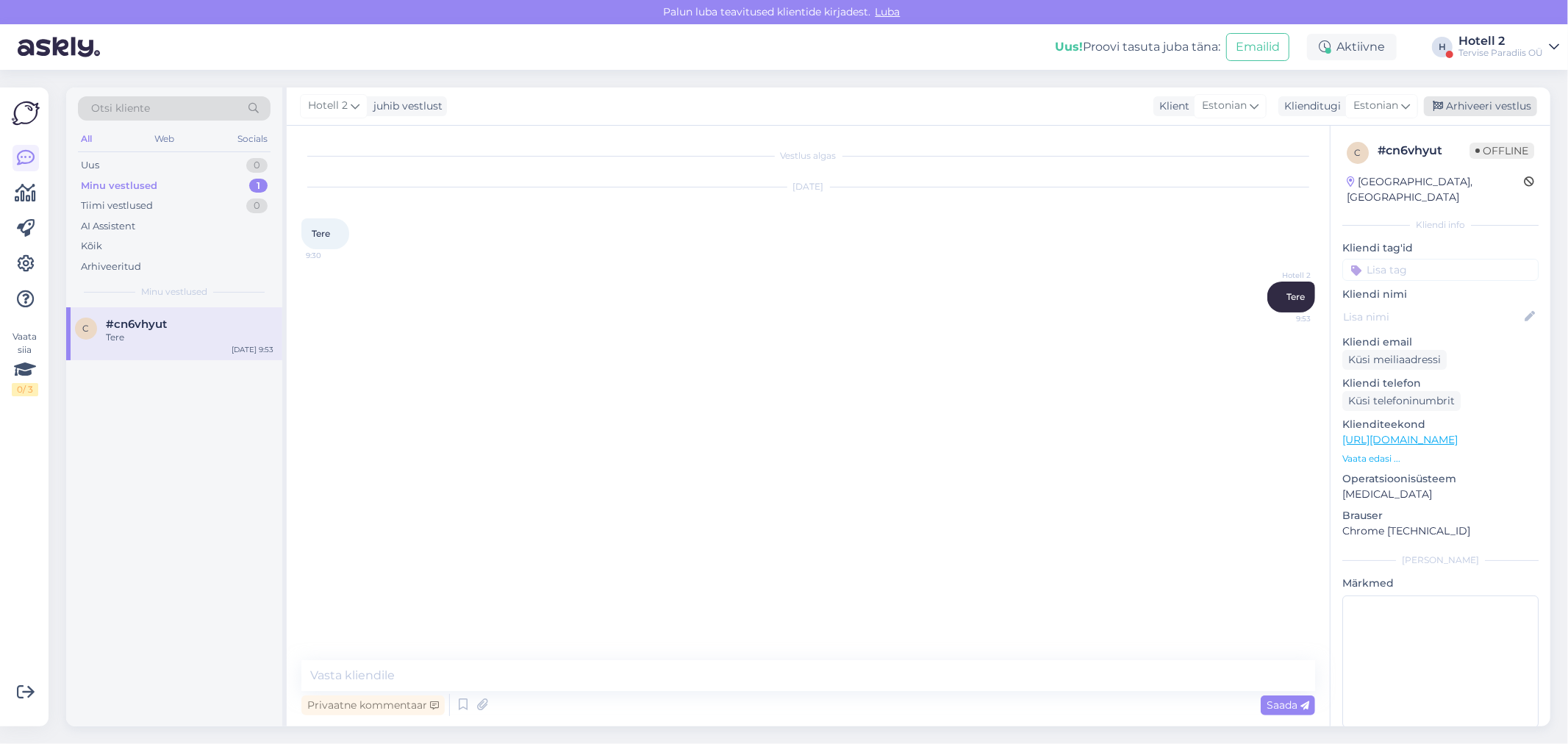
click at [1482, 106] on div "Arhiveeri vestlus" at bounding box center [1481, 106] width 114 height 20
